Goal: Task Accomplishment & Management: Use online tool/utility

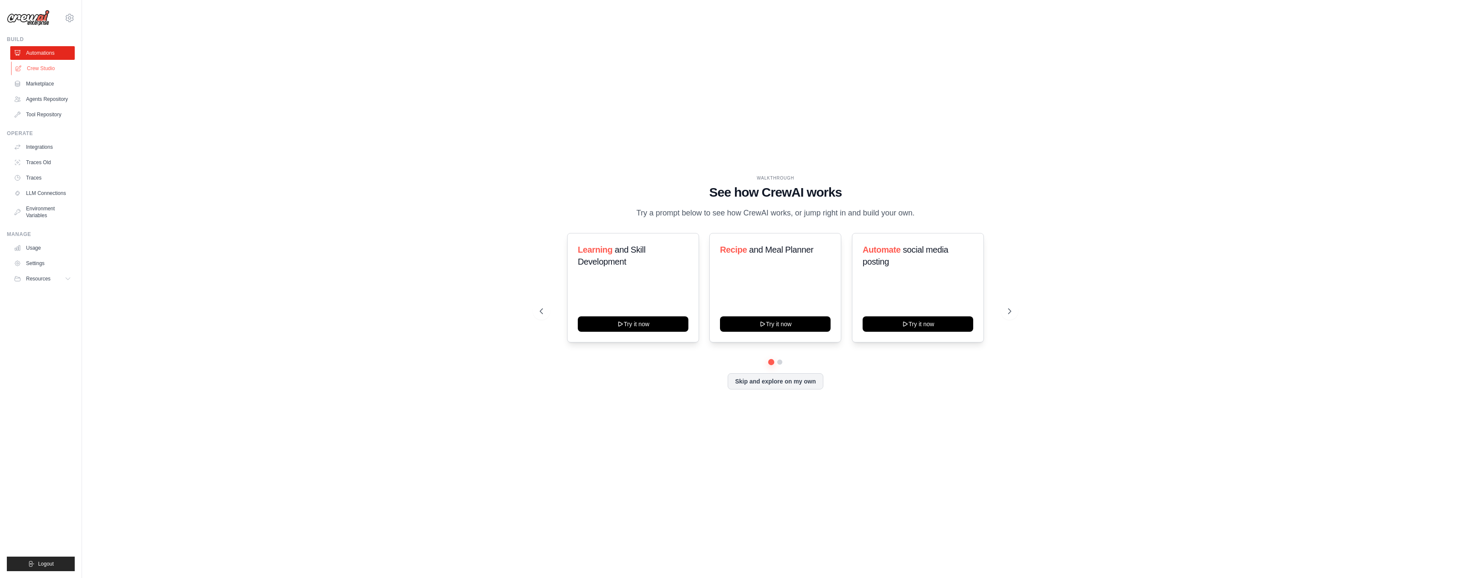
click at [36, 66] on link "Crew Studio" at bounding box center [43, 69] width 65 height 14
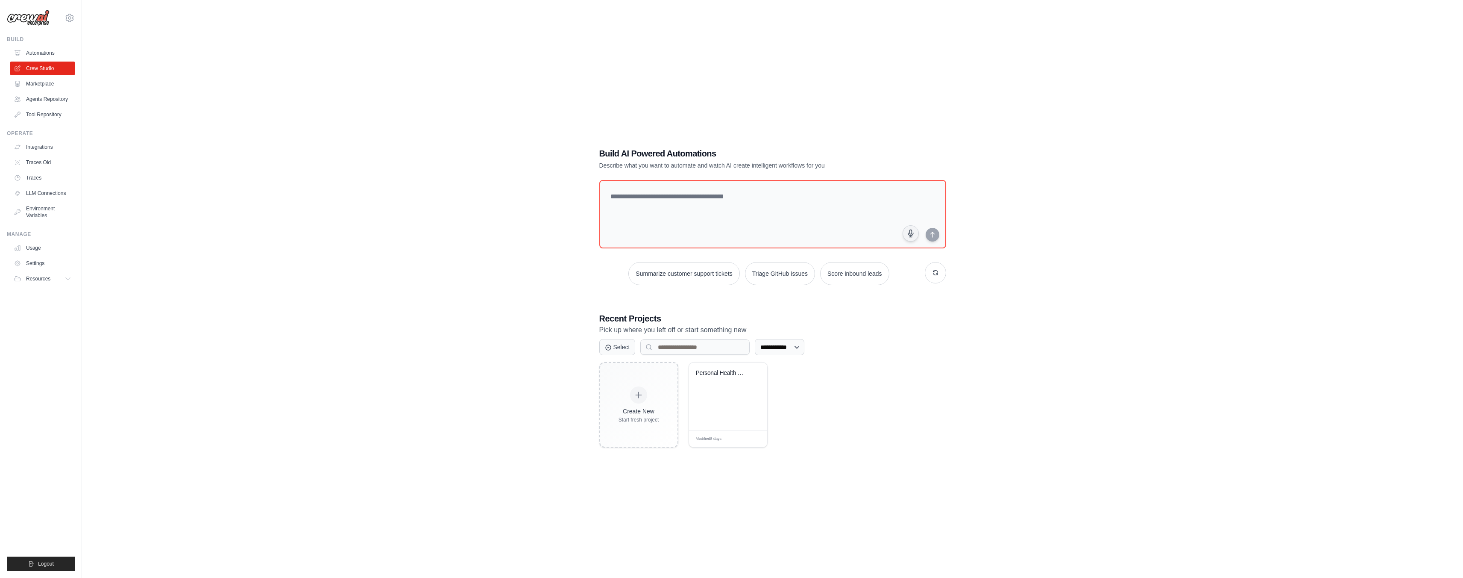
scroll to position [17, 0]
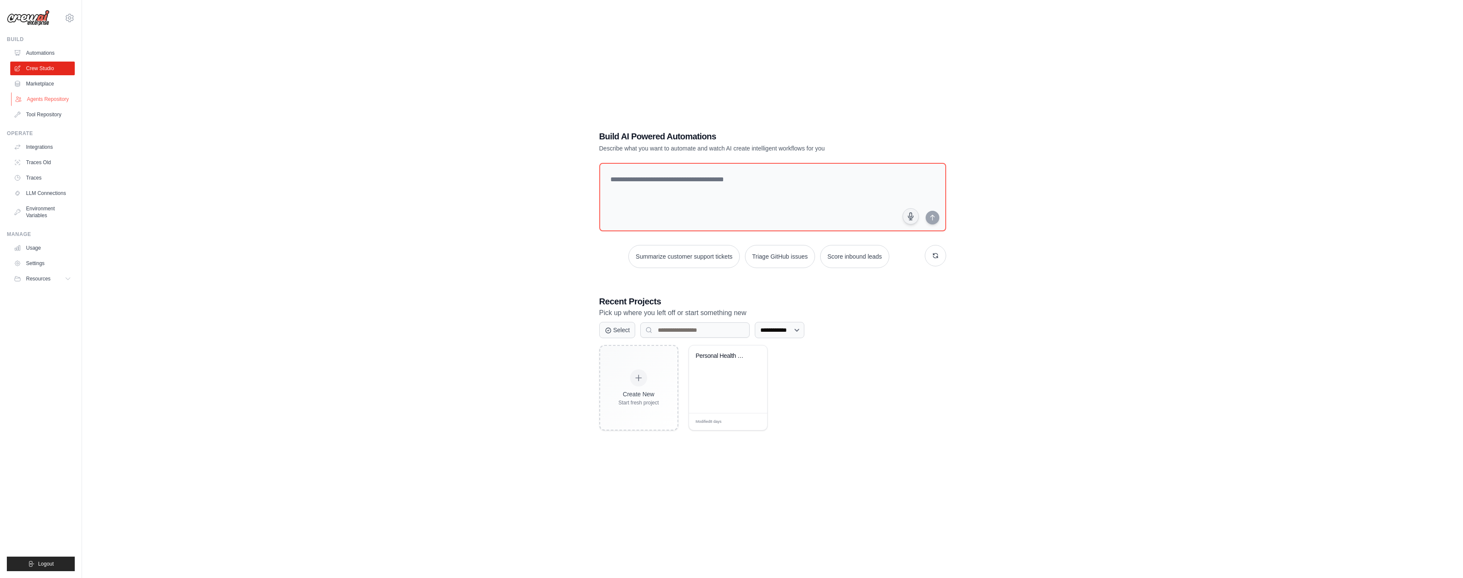
click at [48, 98] on link "Agents Repository" at bounding box center [43, 99] width 65 height 14
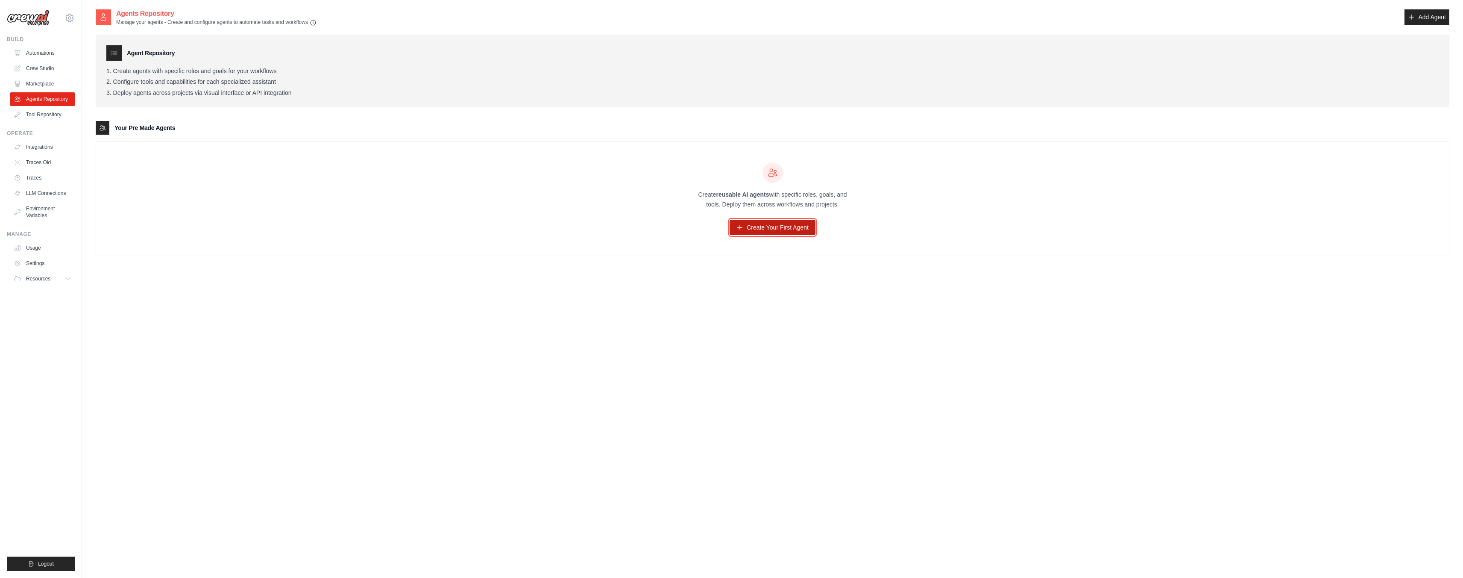
click at [794, 228] on link "Create Your First Agent" at bounding box center [773, 227] width 86 height 15
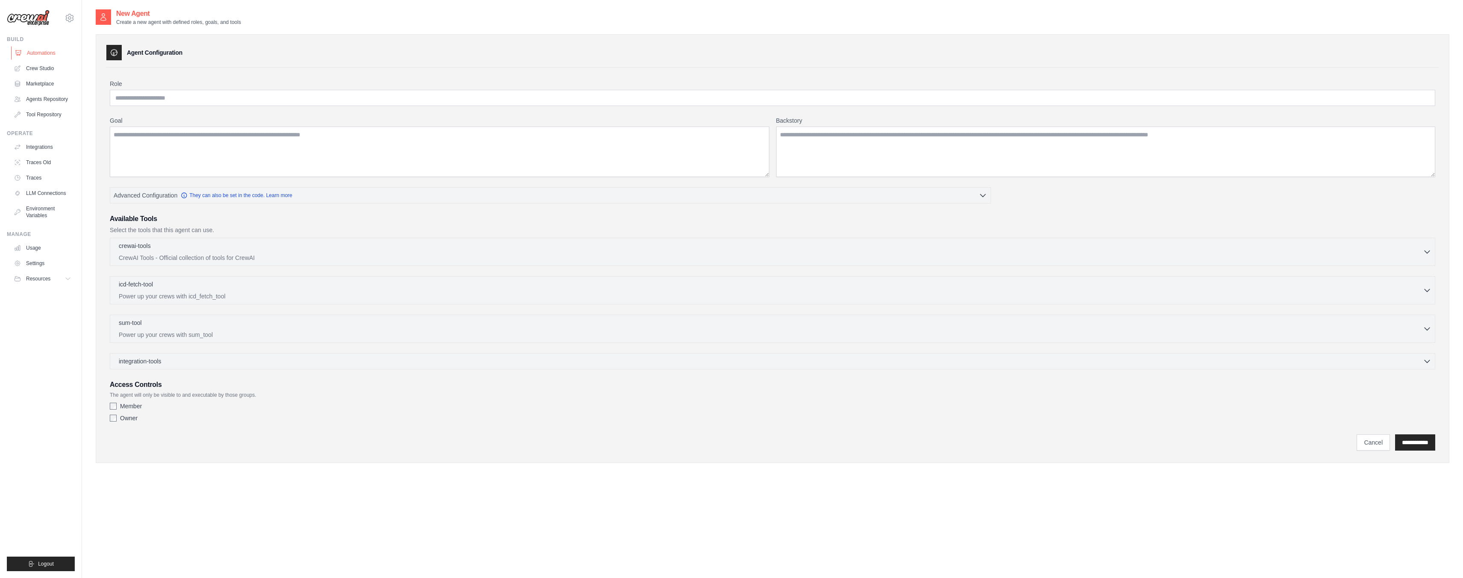
click at [42, 51] on link "Automations" at bounding box center [43, 53] width 65 height 14
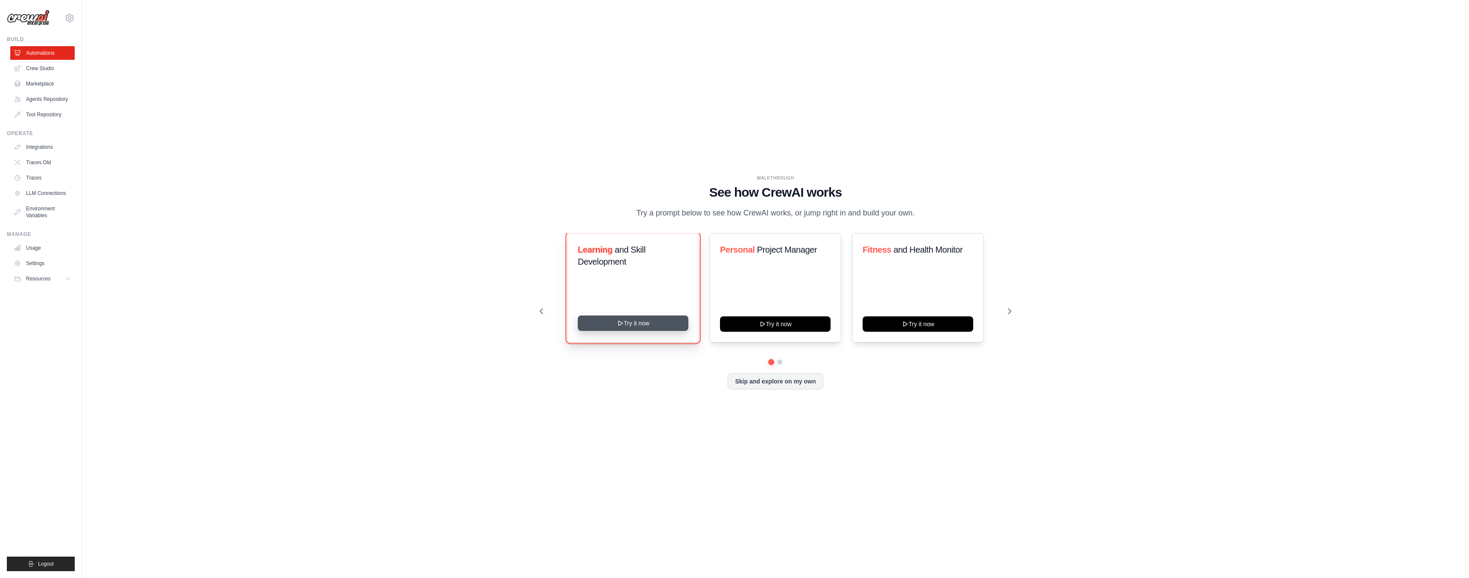
click at [635, 323] on button "Try it now" at bounding box center [633, 322] width 111 height 15
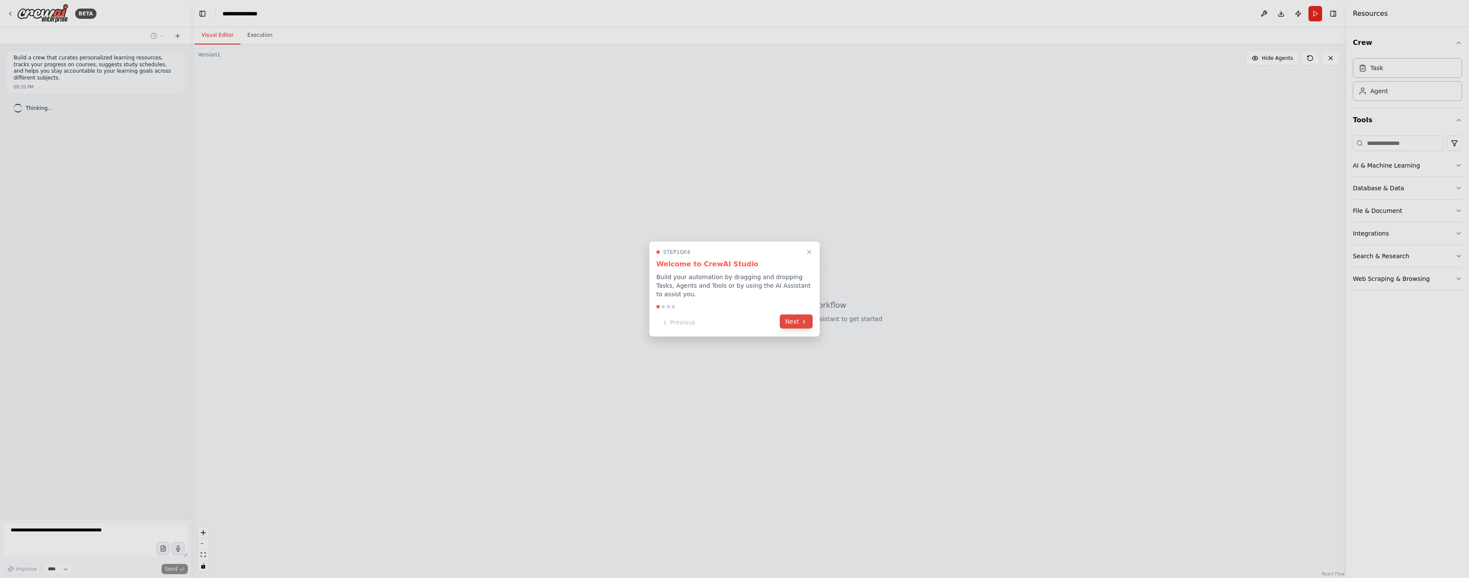
click at [791, 324] on button "Next" at bounding box center [796, 321] width 33 height 14
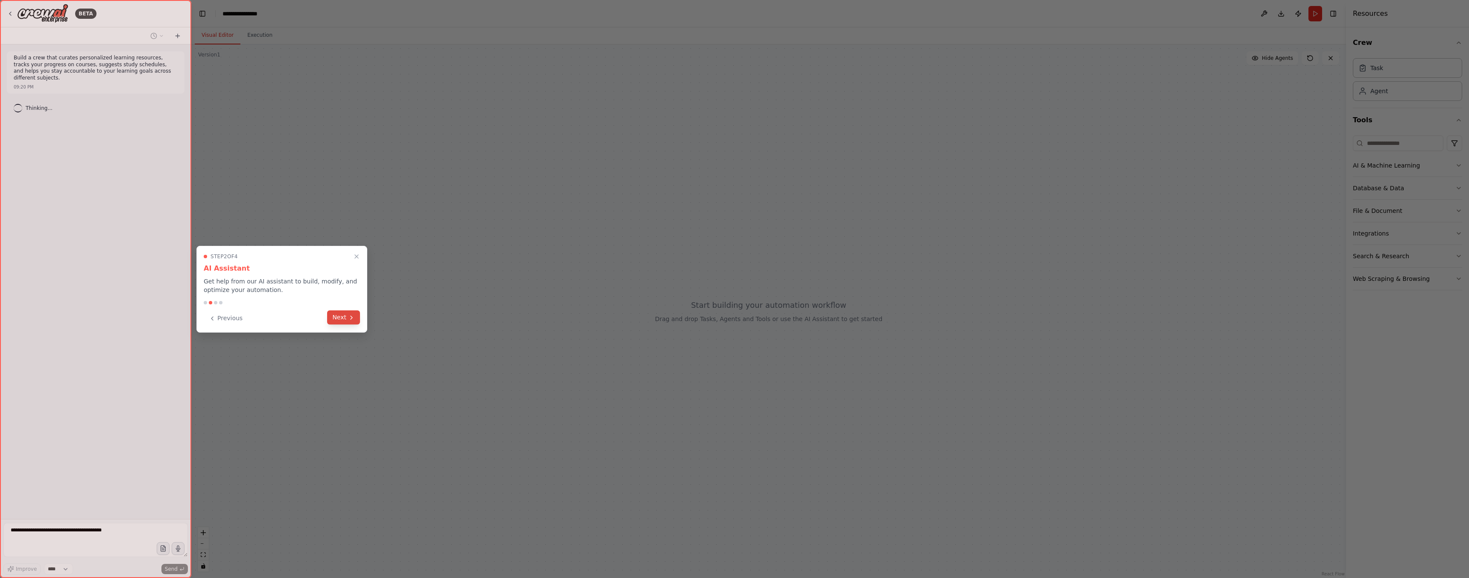
click at [346, 318] on button "Next" at bounding box center [343, 317] width 33 height 14
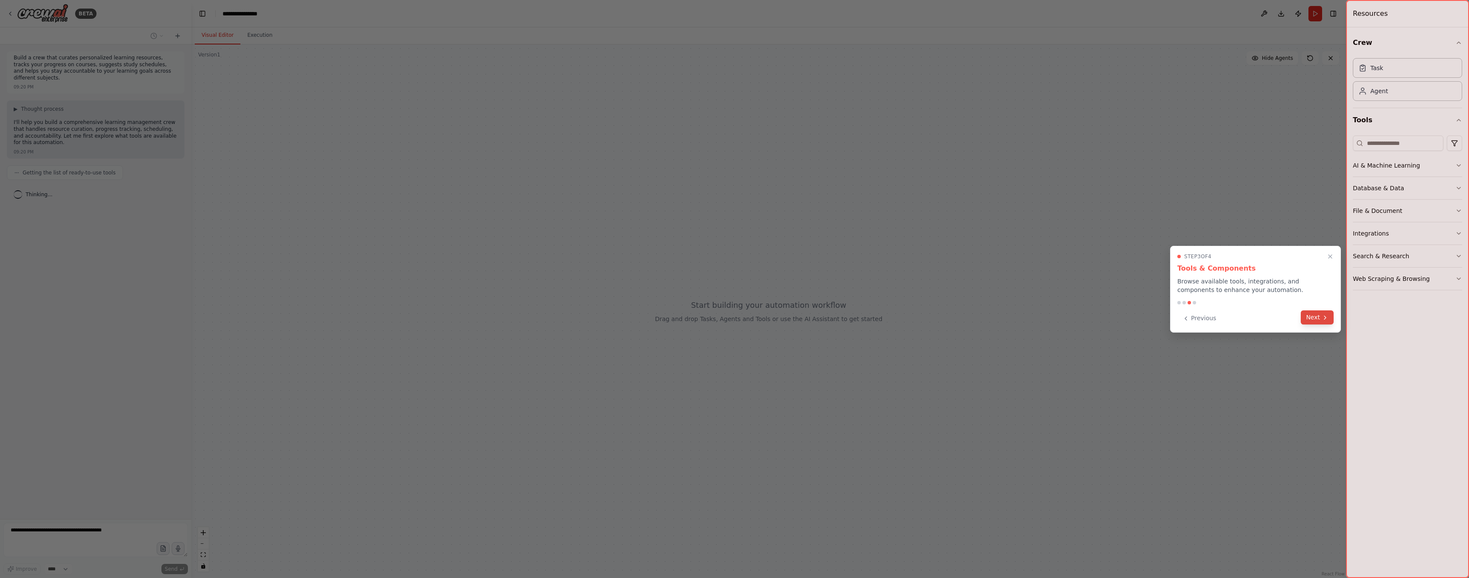
click at [1314, 320] on button "Next" at bounding box center [1317, 317] width 33 height 14
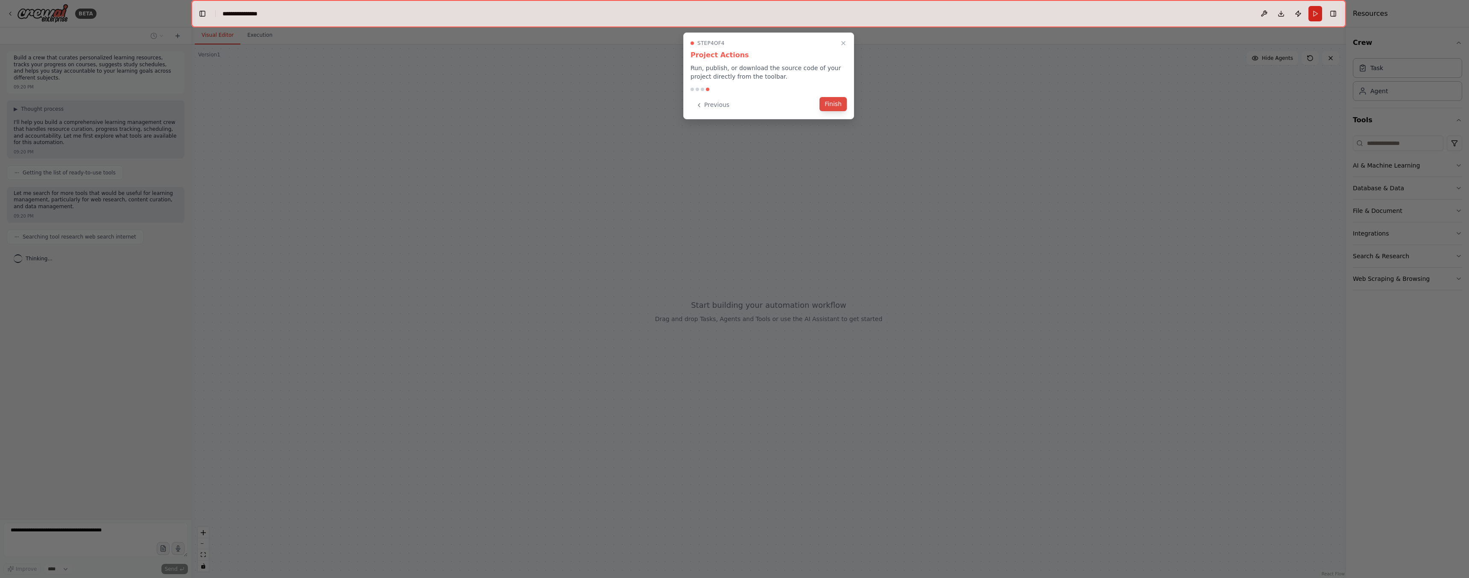
click at [838, 106] on button "Finish" at bounding box center [833, 104] width 27 height 14
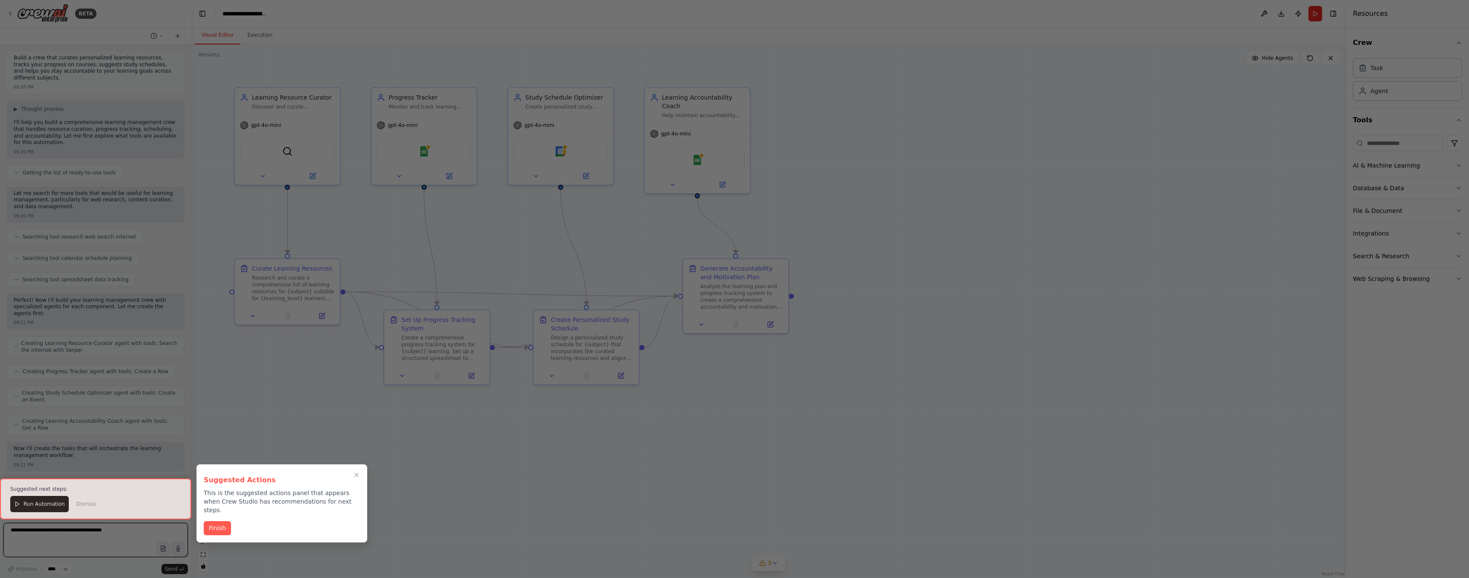
scroll to position [520, 0]
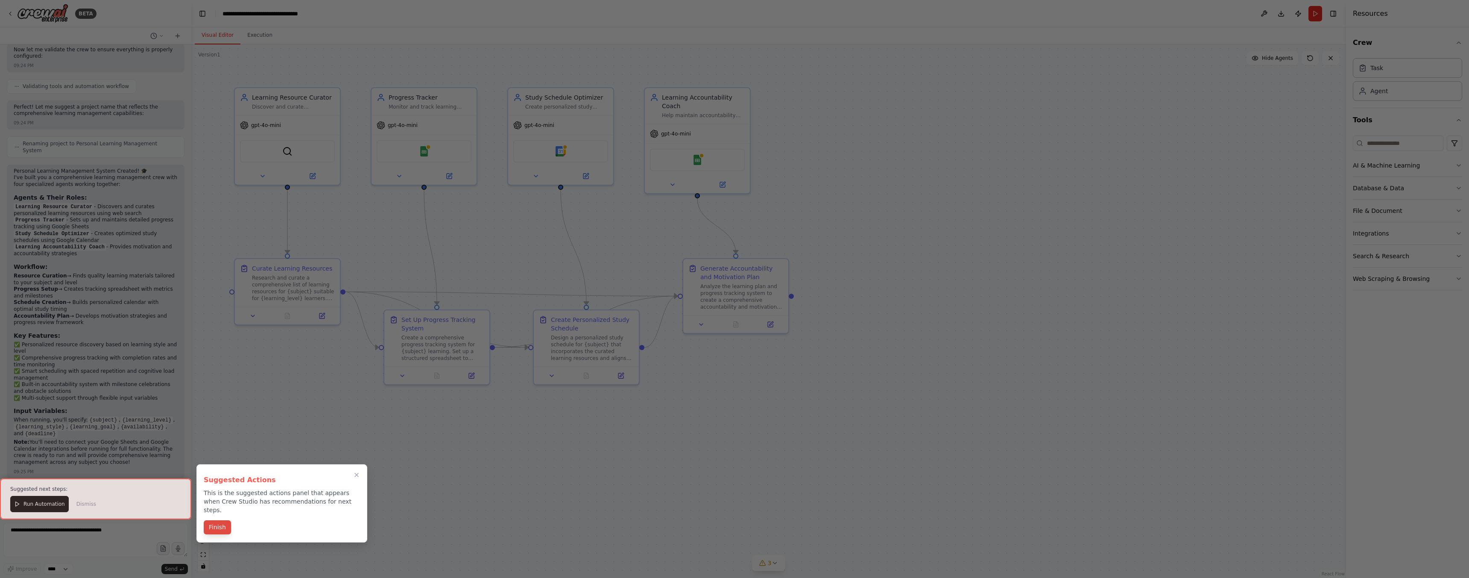
click at [214, 520] on button "Finish" at bounding box center [217, 527] width 27 height 14
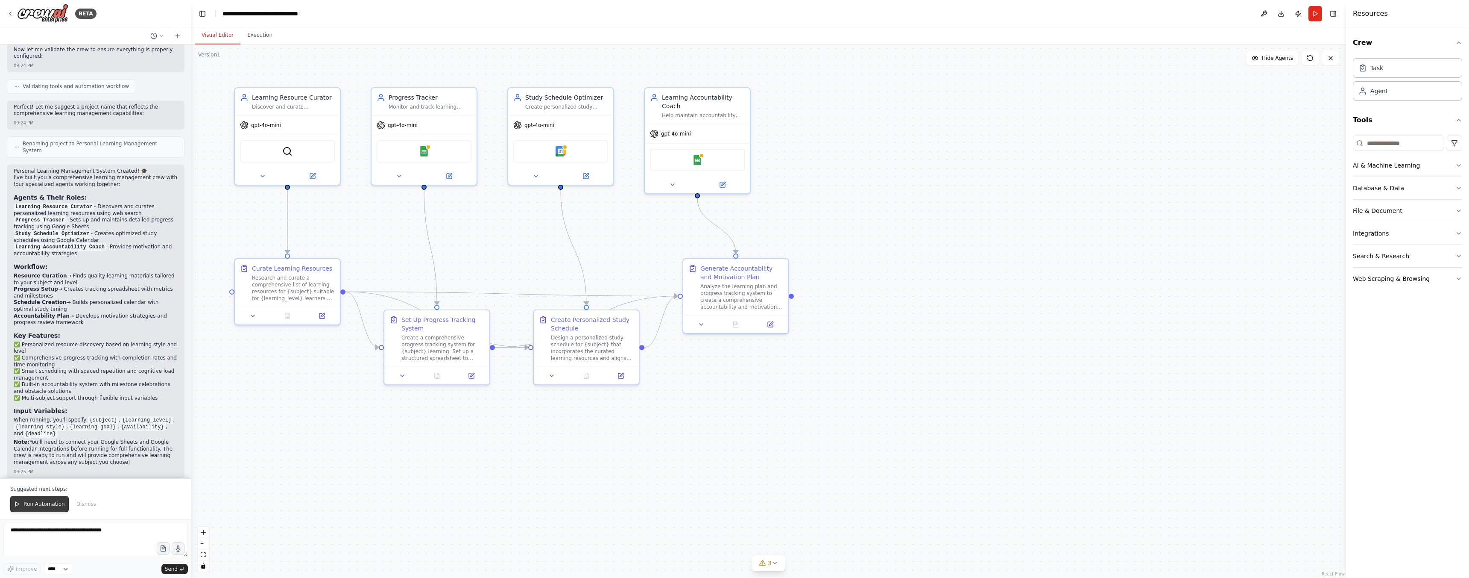
click at [35, 500] on button "Run Automation" at bounding box center [39, 504] width 59 height 16
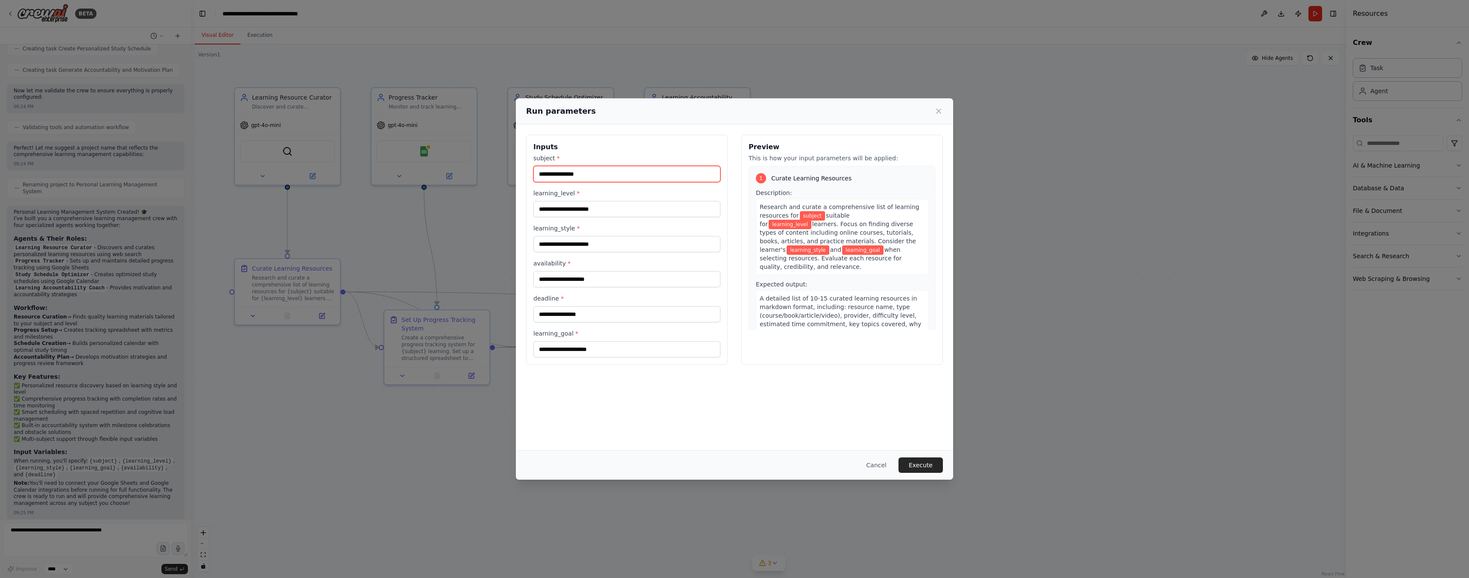
click at [581, 171] on input "subject *" at bounding box center [627, 174] width 187 height 16
type input "*******"
click at [581, 208] on input "learning_level *" at bounding box center [627, 209] width 187 height 16
type input "*"
click at [586, 247] on input "learning_style *" at bounding box center [627, 244] width 187 height 16
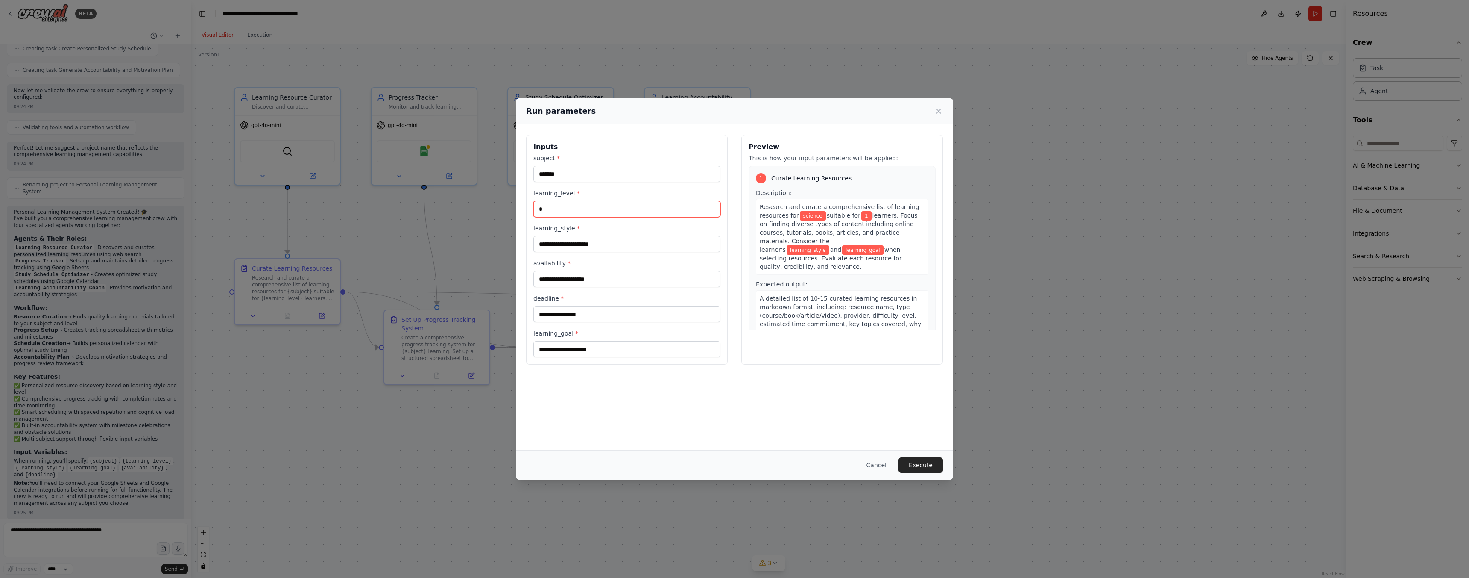
click at [545, 210] on input "*" at bounding box center [627, 209] width 187 height 16
type input "*"
type input "*********"
click at [541, 244] on input "learning_style *" at bounding box center [627, 244] width 187 height 16
type input "*****"
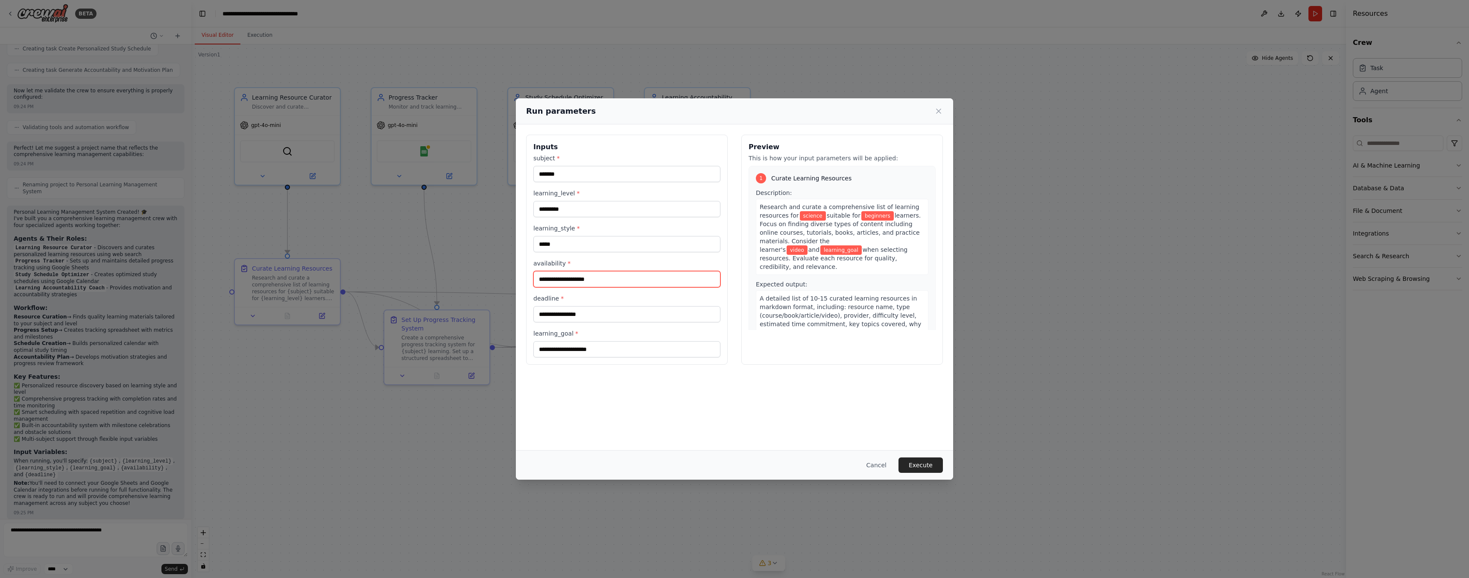
click at [551, 285] on input "availability *" at bounding box center [627, 279] width 187 height 16
type input "********"
click at [548, 317] on input "deadline *" at bounding box center [627, 314] width 187 height 16
type input "**********"
click at [557, 356] on input "learning_goal *" at bounding box center [627, 349] width 187 height 16
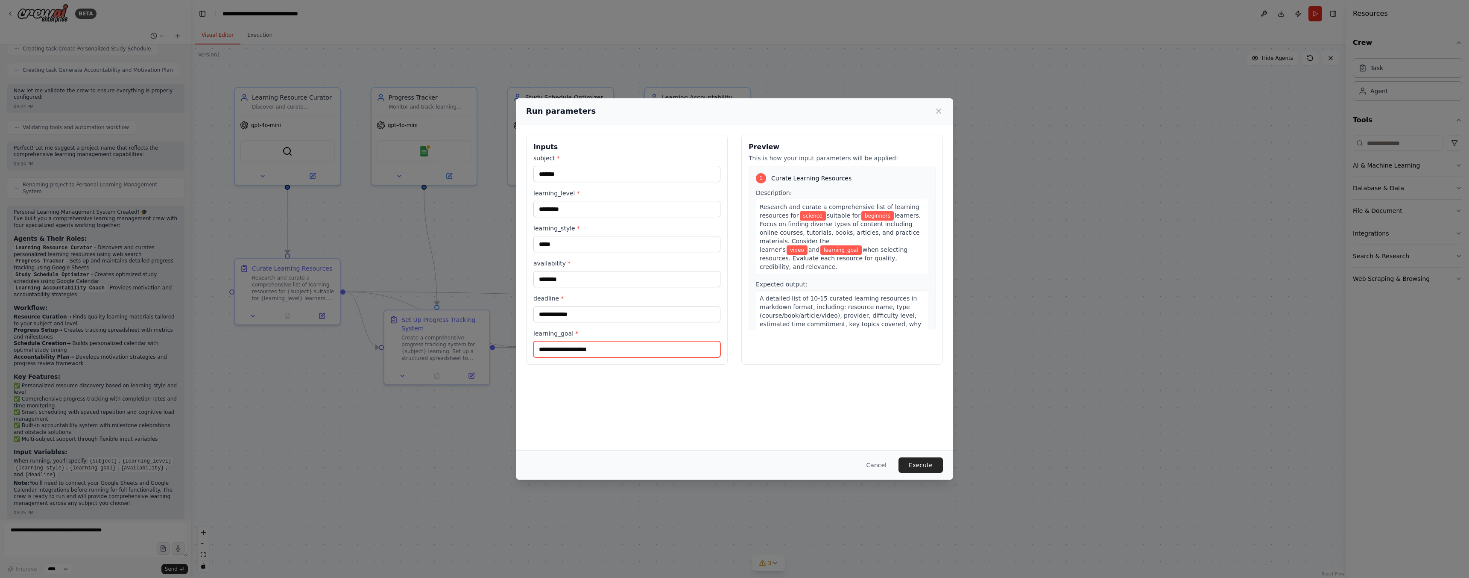
click at [561, 355] on input "learning_goal *" at bounding box center [627, 349] width 187 height 16
type input "******"
click at [644, 385] on div "**********" at bounding box center [734, 286] width 437 height 325
click at [918, 464] on button "Execute" at bounding box center [921, 464] width 44 height 15
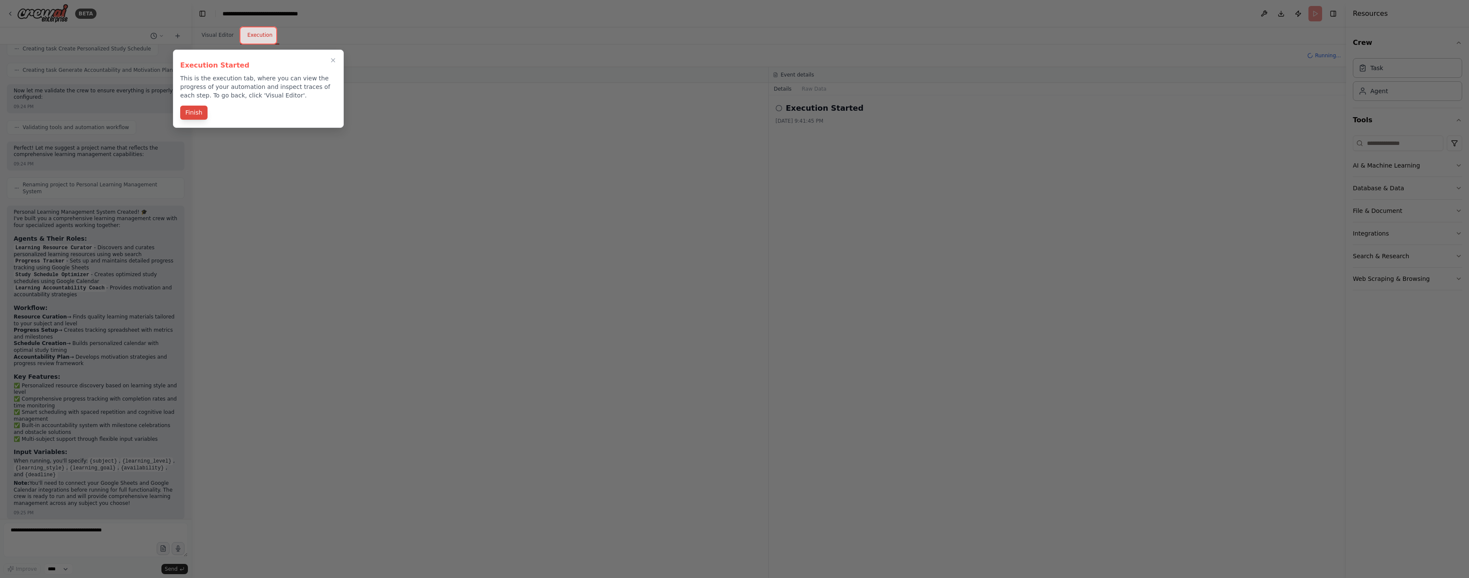
click at [199, 117] on button "Finish" at bounding box center [193, 113] width 27 height 14
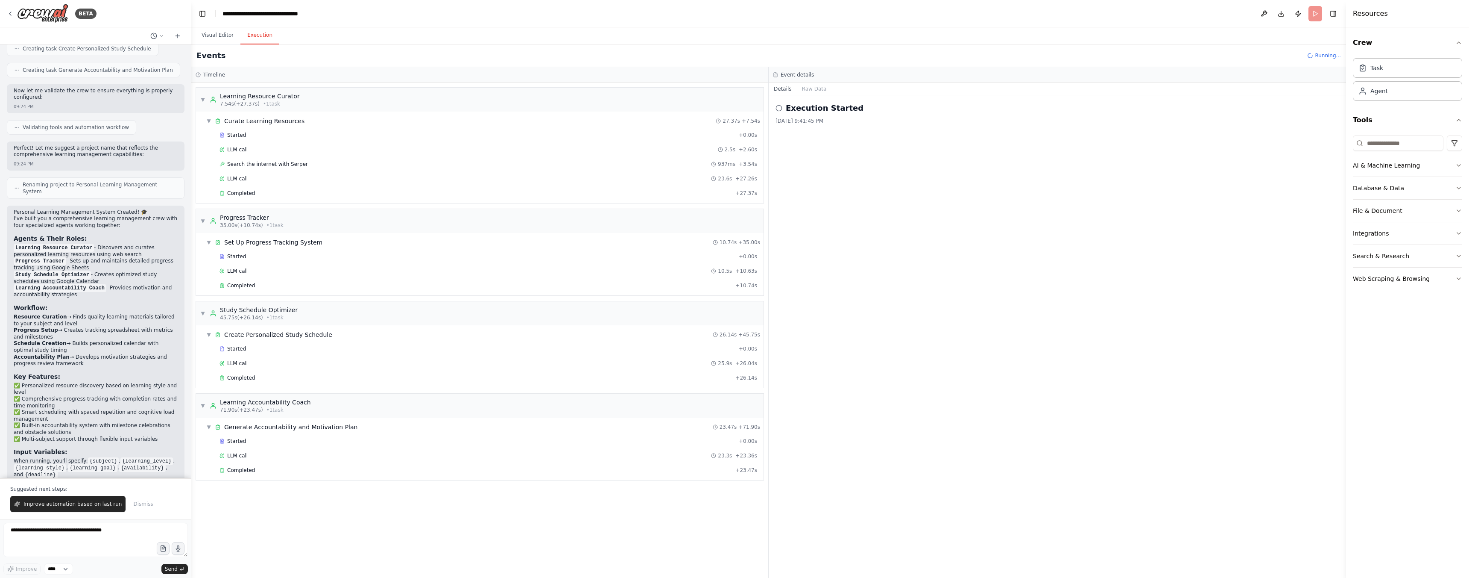
scroll to position [520, 0]
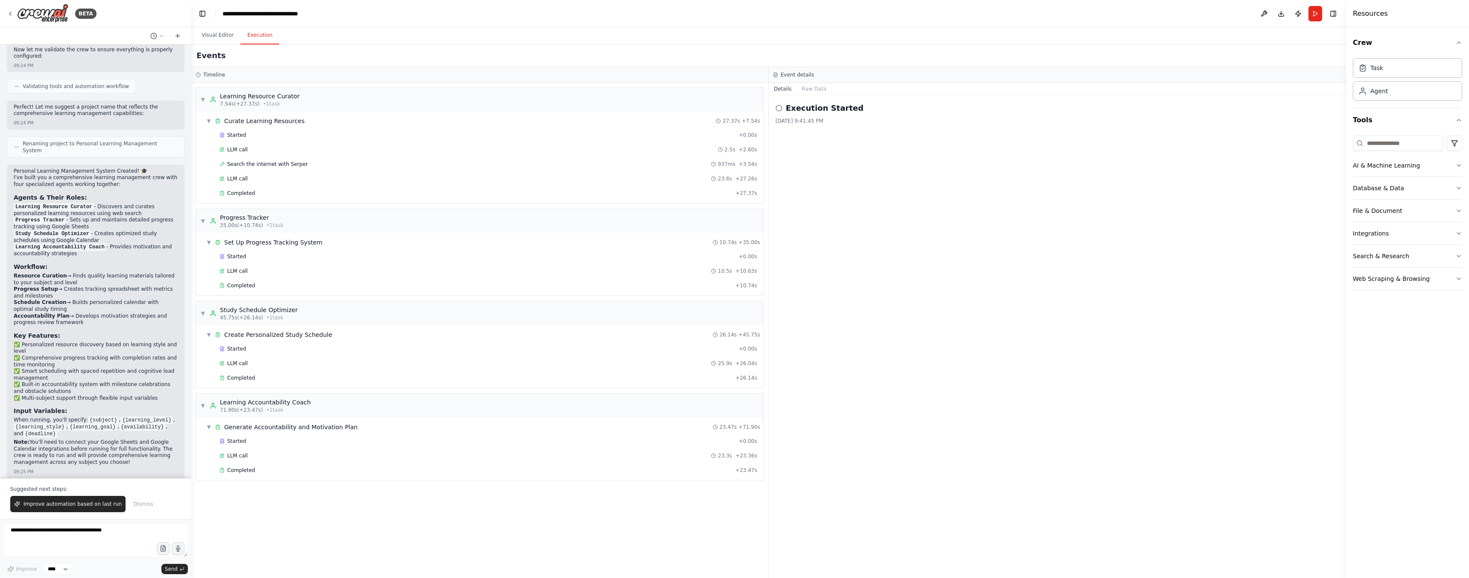
click at [779, 108] on icon at bounding box center [779, 108] width 7 height 7
click at [814, 88] on button "Raw Data" at bounding box center [814, 89] width 35 height 12
click at [785, 90] on button "Details" at bounding box center [783, 89] width 28 height 12
click at [362, 469] on div "Completed" at bounding box center [476, 469] width 513 height 7
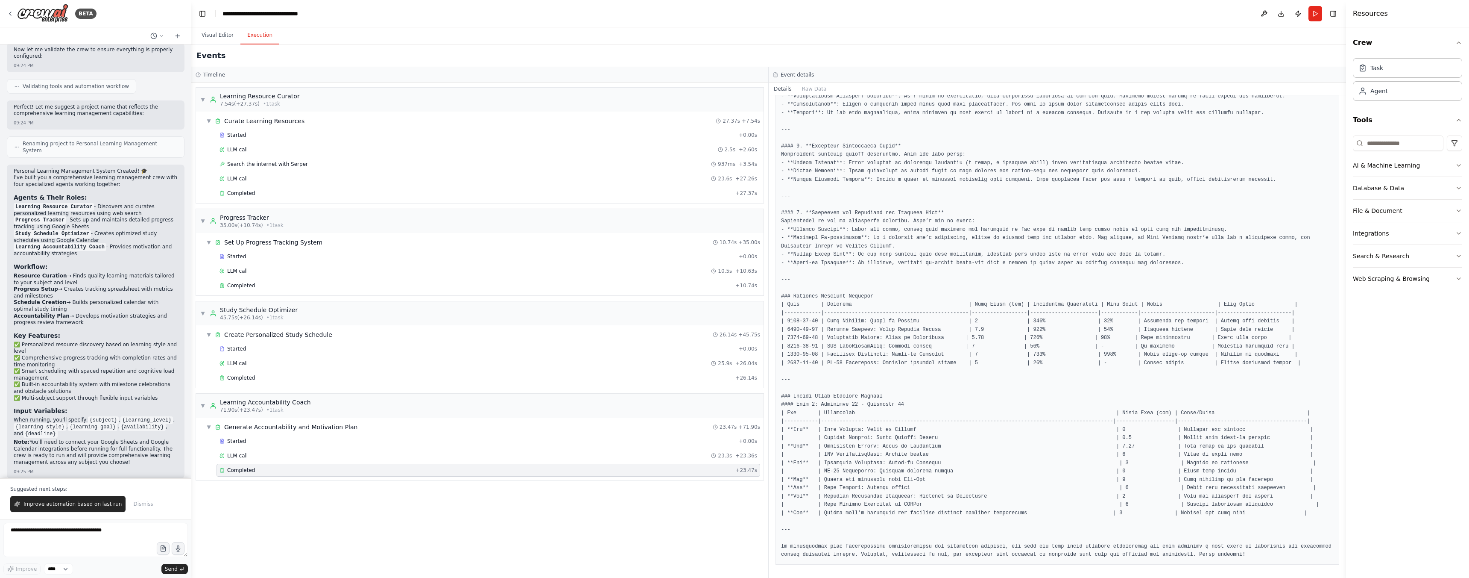
scroll to position [347, 0]
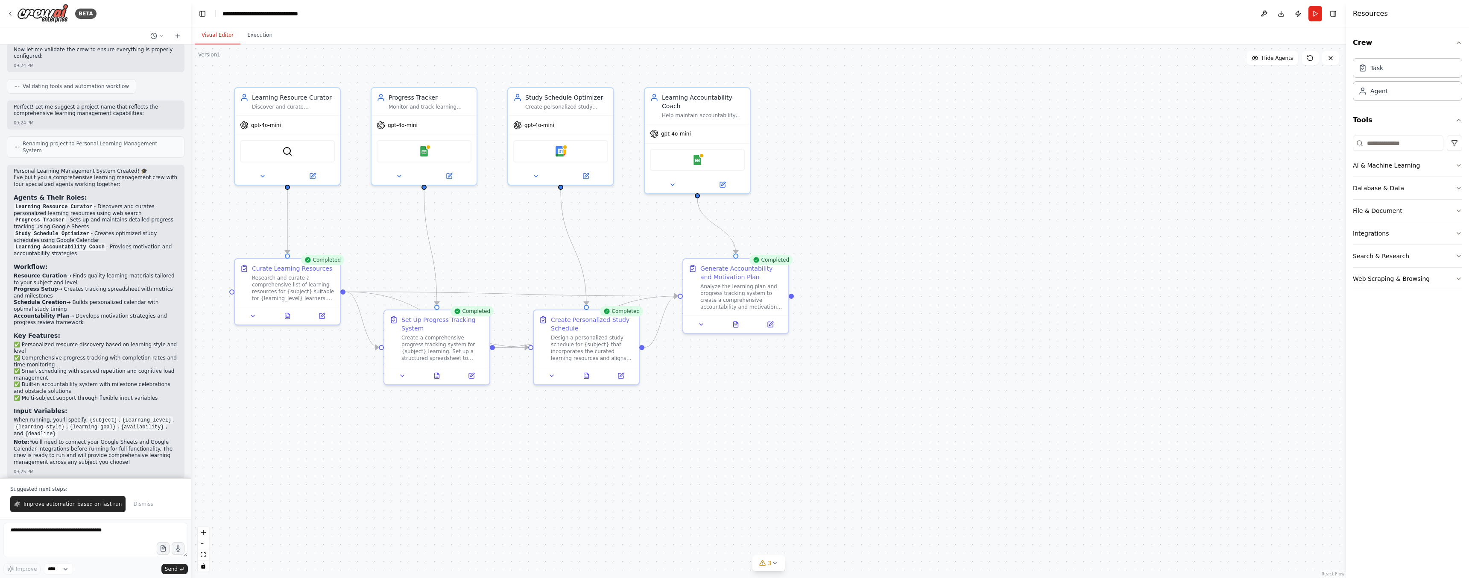
click at [217, 36] on button "Visual Editor" at bounding box center [218, 35] width 46 height 18
click at [1275, 57] on span "Hide Agents" at bounding box center [1277, 58] width 31 height 7
click at [1275, 57] on span "Show Agents" at bounding box center [1276, 58] width 33 height 7
click at [1275, 57] on span "Hide Agents" at bounding box center [1277, 58] width 31 height 7
